Goal: Task Accomplishment & Management: Use online tool/utility

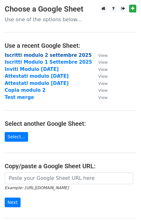
click at [35, 56] on strong "Iscritti modulo 2 settembre 2025" at bounding box center [48, 55] width 87 height 6
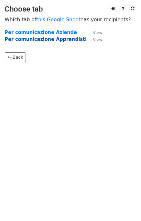
click at [54, 40] on strong "Per comunicazione Apprendisti" at bounding box center [46, 39] width 82 height 6
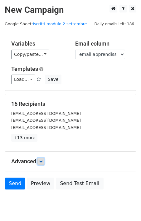
click at [43, 162] on icon at bounding box center [41, 161] width 4 height 4
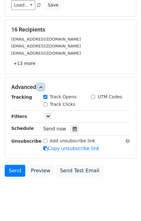
scroll to position [76, 0]
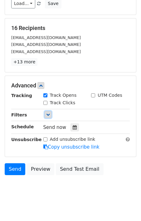
click at [48, 116] on icon at bounding box center [48, 115] width 4 height 4
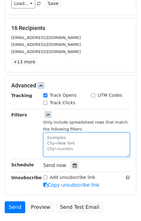
click at [67, 136] on textarea at bounding box center [86, 145] width 87 height 24
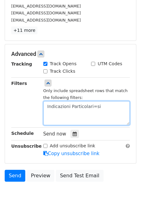
scroll to position [120, 0]
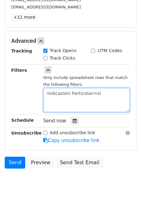
type textarea "Indicazioni Particolari=si"
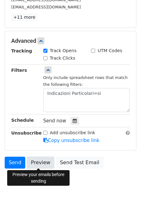
click at [35, 165] on link "Preview" at bounding box center [40, 163] width 27 height 12
click at [73, 121] on icon at bounding box center [75, 121] width 4 height 4
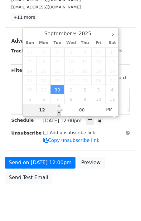
click at [60, 122] on span "Tue, Sep 30, 12:00pm" at bounding box center [62, 121] width 38 height 6
type input "2025-09-30 11:00"
type input "11"
click at [60, 110] on span at bounding box center [59, 113] width 4 height 6
type input "2025-09-30 10:00"
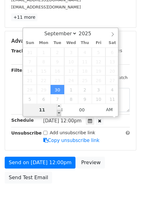
type input "10"
click at [60, 110] on span at bounding box center [59, 113] width 4 height 6
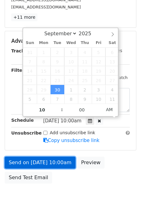
click at [57, 162] on link "Send on Sep 30 at 10:00am" at bounding box center [40, 163] width 71 height 12
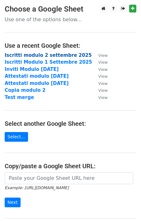
click at [38, 56] on strong "Iscritti modulo 2 settembre 2025" at bounding box center [48, 55] width 87 height 6
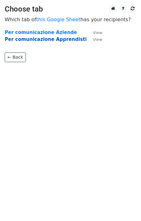
click at [49, 41] on strong "Per comunicazione Apprendisti" at bounding box center [46, 39] width 82 height 6
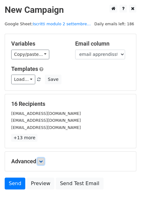
click at [44, 160] on link at bounding box center [40, 161] width 7 height 7
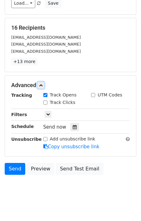
scroll to position [82, 0]
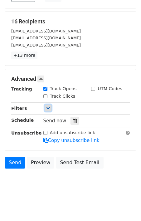
click at [48, 110] on link at bounding box center [48, 108] width 7 height 7
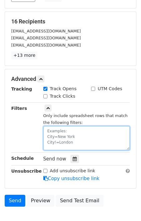
click at [62, 134] on textarea at bounding box center [86, 138] width 87 height 24
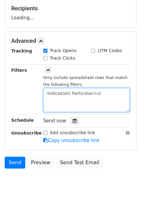
scroll to position [98, 0]
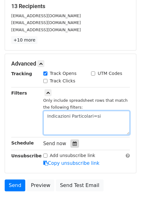
type textarea "Indicazioni Particolari=si"
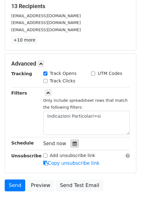
click at [73, 144] on icon at bounding box center [75, 143] width 4 height 4
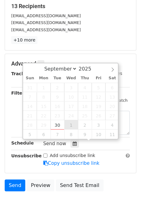
type input "[DATE] 12:00"
select select "9"
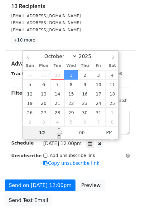
type input "[DATE] 11:00"
type input "11"
click at [59, 135] on span at bounding box center [59, 136] width 4 height 6
type input "[DATE] 10:00"
type input "10"
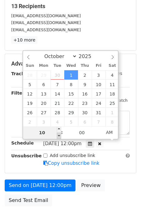
click at [59, 135] on span at bounding box center [59, 136] width 4 height 6
type input "[DATE] 09:00"
type input "09"
click at [59, 135] on span at bounding box center [59, 136] width 4 height 6
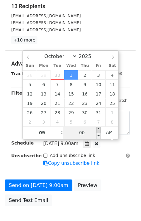
type input "[DATE] 09:05"
type input "05"
click at [100, 129] on span at bounding box center [98, 129] width 4 height 6
type input "[DATE] 09:10"
type input "10"
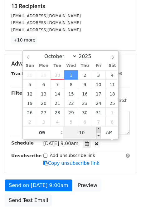
click at [100, 129] on span at bounding box center [98, 129] width 4 height 6
type input "[DATE] 09:15"
type input "15"
click at [100, 129] on span at bounding box center [98, 129] width 4 height 6
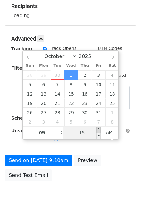
type input "[DATE] 09:20"
type input "20"
click at [100, 129] on span at bounding box center [98, 129] width 4 height 6
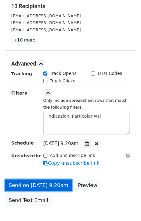
click at [53, 187] on link "Send on [DATE] 9:20am" at bounding box center [39, 185] width 68 height 12
